Goal: Task Accomplishment & Management: Use online tool/utility

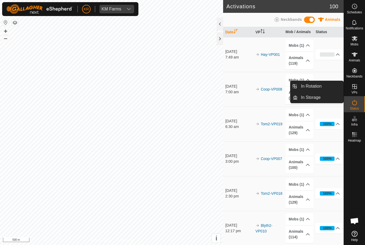
click at [322, 87] on link "In Rotation" at bounding box center [320, 86] width 46 height 11
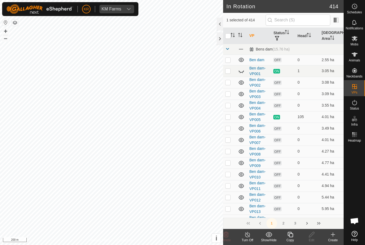
click at [332, 239] on div "Create" at bounding box center [332, 240] width 21 height 5
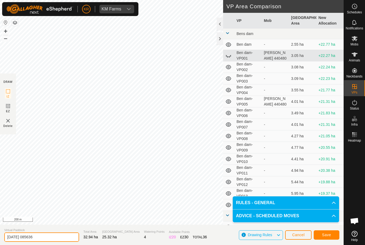
click at [45, 235] on input "[DATE] 085636" at bounding box center [41, 236] width 75 height 9
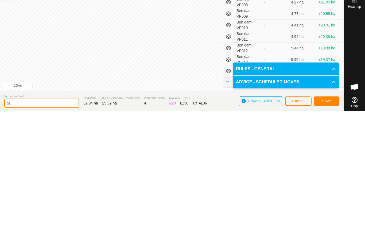
type input "2"
type input "Roo move"
click at [326, 230] on button "Save" at bounding box center [326, 234] width 26 height 9
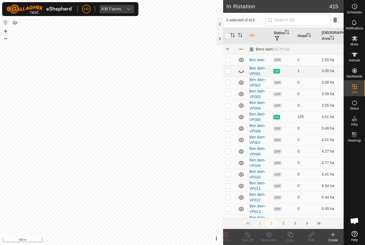
click at [334, 236] on icon at bounding box center [332, 234] width 6 height 6
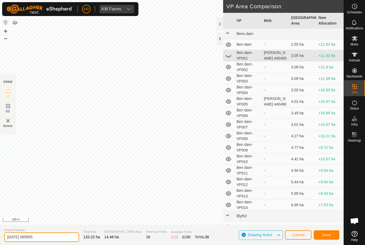
click at [41, 237] on input "[DATE] 085855" at bounding box center [41, 236] width 75 height 9
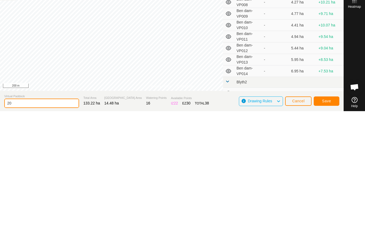
type input "2"
type input "Shell2 move"
click at [329, 233] on span "Save" at bounding box center [326, 235] width 9 height 4
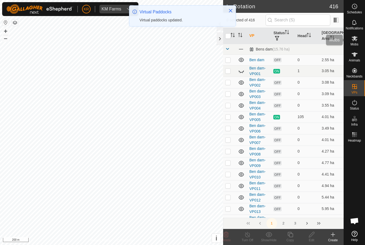
click at [360, 43] on div "Mobs" at bounding box center [354, 40] width 21 height 16
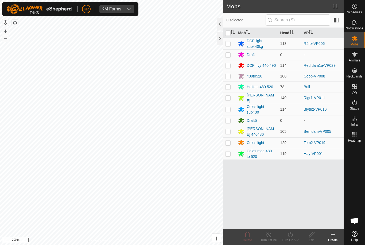
click at [230, 88] on p-checkbox at bounding box center [227, 87] width 5 height 4
checkbox input "true"
click at [290, 235] on icon at bounding box center [290, 234] width 7 height 6
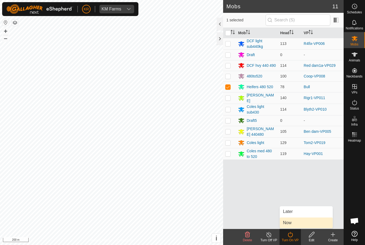
click at [302, 223] on link "Now" at bounding box center [306, 222] width 53 height 11
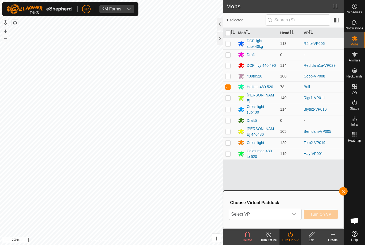
click at [293, 215] on icon "dropdown trigger" at bounding box center [294, 214] width 4 height 4
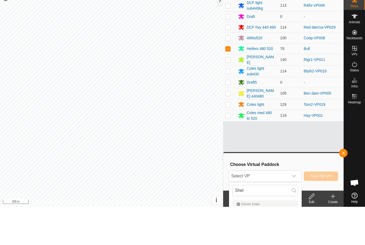
scroll to position [38, 0]
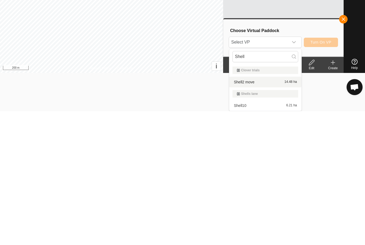
type input "Shell"
click at [262, 213] on div "Shell2 move 14.48 ha" at bounding box center [265, 216] width 66 height 6
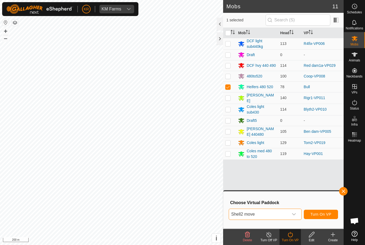
click at [318, 213] on span "Turn On VP" at bounding box center [320, 214] width 21 height 4
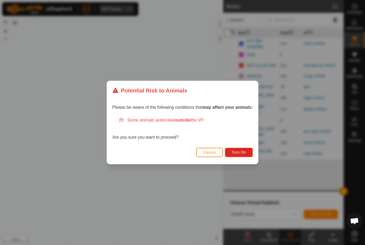
click at [240, 150] on span "Turn On" at bounding box center [238, 152] width 14 height 4
